Goal: Task Accomplishment & Management: Complete application form

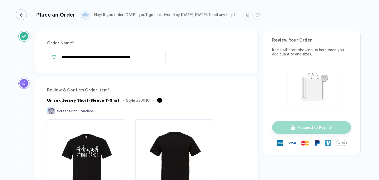
click at [23, 13] on div "button" at bounding box center [21, 14] width 11 height 11
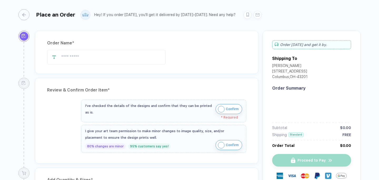
type input "**********"
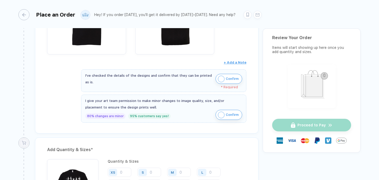
scroll to position [149, 0]
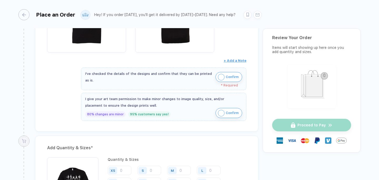
click at [235, 76] on span "Confirm" at bounding box center [232, 77] width 13 height 8
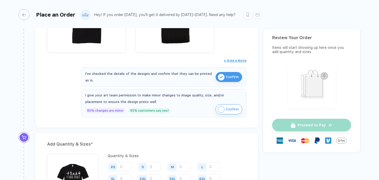
click at [234, 107] on span "Confirm" at bounding box center [232, 109] width 13 height 8
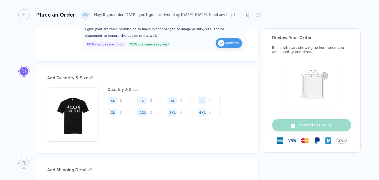
scroll to position [223, 0]
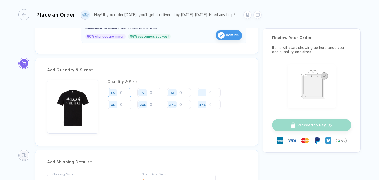
click at [121, 93] on input "number" at bounding box center [120, 92] width 24 height 9
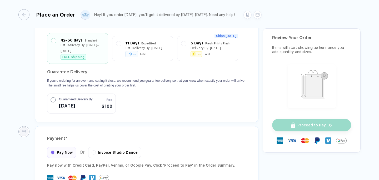
scroll to position [491, 0]
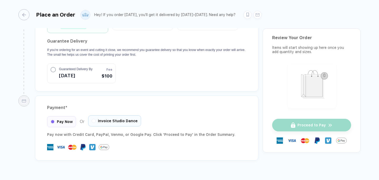
click at [108, 122] on span "Invoice Studio Dance" at bounding box center [118, 121] width 40 height 4
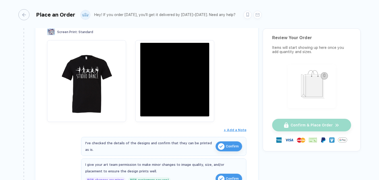
scroll to position [65, 0]
